Goal: Information Seeking & Learning: Find specific page/section

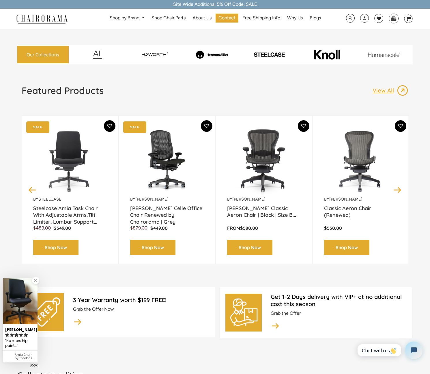
click at [397, 189] on button "Next" at bounding box center [398, 190] width 10 height 10
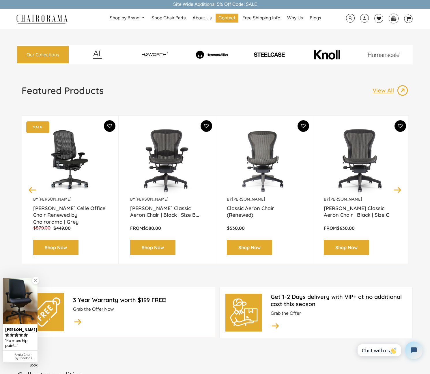
click at [397, 189] on button "Next" at bounding box center [398, 190] width 10 height 10
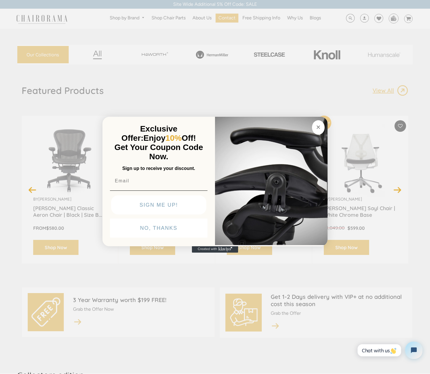
click at [315, 125] on icon "Close dialog" at bounding box center [318, 127] width 7 height 7
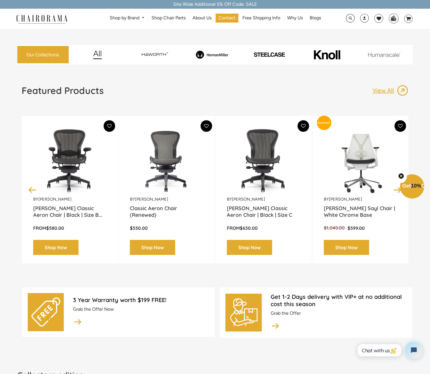
click at [397, 191] on button "Next" at bounding box center [398, 190] width 10 height 10
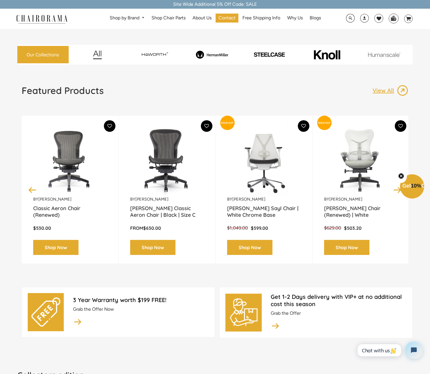
click at [397, 191] on button "Next" at bounding box center [398, 190] width 10 height 10
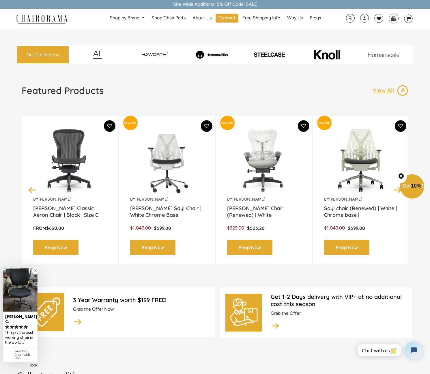
click at [397, 191] on button "Next" at bounding box center [398, 190] width 10 height 10
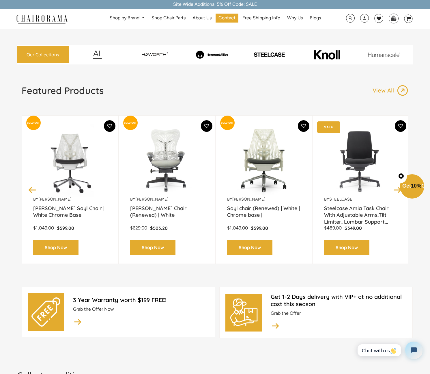
click at [397, 191] on button "Next" at bounding box center [398, 190] width 10 height 10
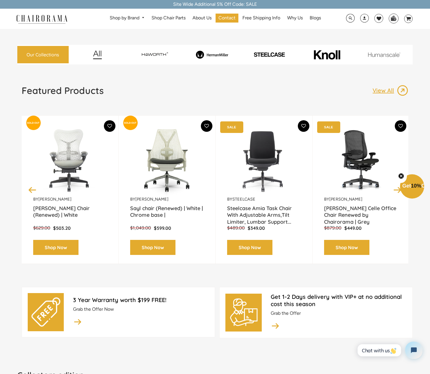
click at [397, 191] on button "Next" at bounding box center [398, 190] width 10 height 10
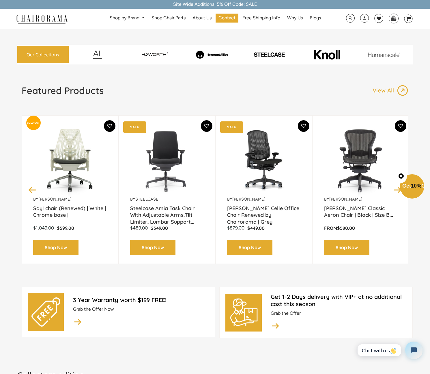
click at [397, 191] on button "Next" at bounding box center [398, 190] width 10 height 10
click at [348, 16] on span at bounding box center [350, 18] width 9 height 9
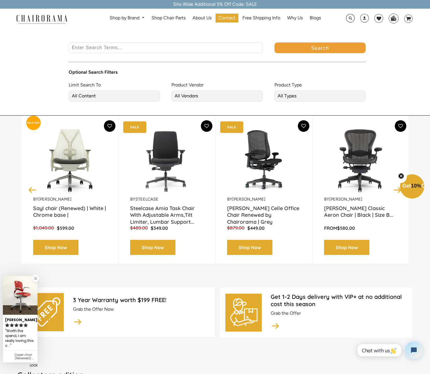
click at [201, 53] on div at bounding box center [166, 51] width 206 height 19
click at [199, 48] on input "Enter Search Terms..." at bounding box center [166, 47] width 194 height 11
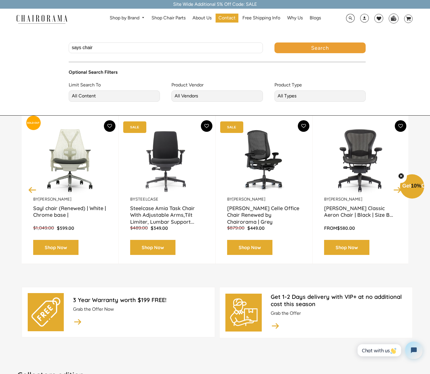
type input "says chair"
click at [320, 48] on button "Search" at bounding box center [321, 47] width 92 height 11
